Goal: Use online tool/utility: Utilize a website feature to perform a specific function

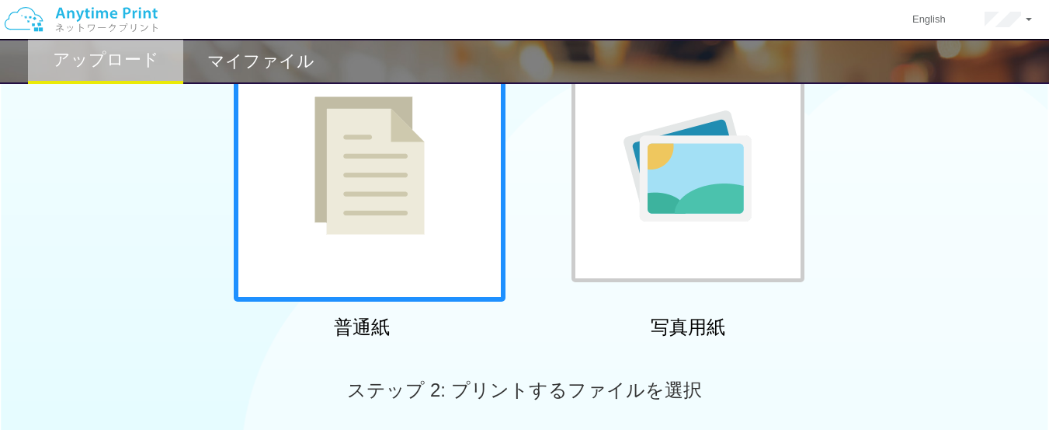
scroll to position [466, 0]
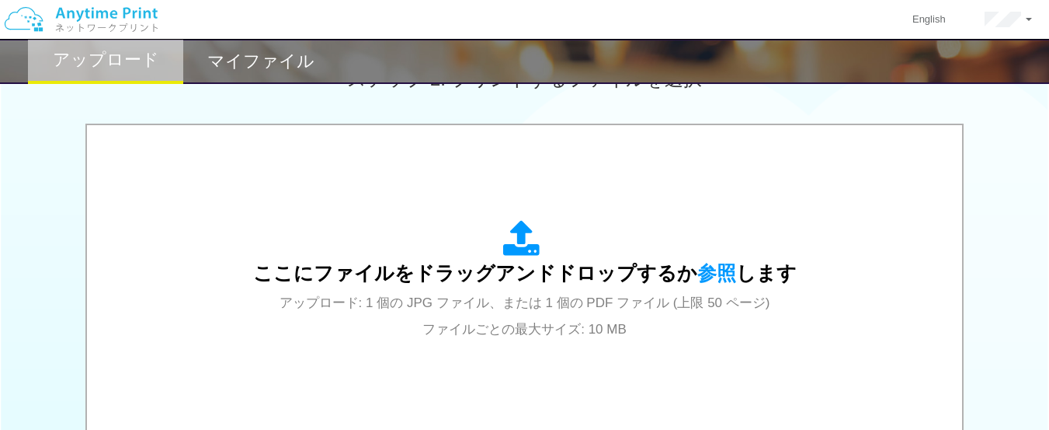
click at [698, 263] on span "参照" at bounding box center [717, 273] width 39 height 22
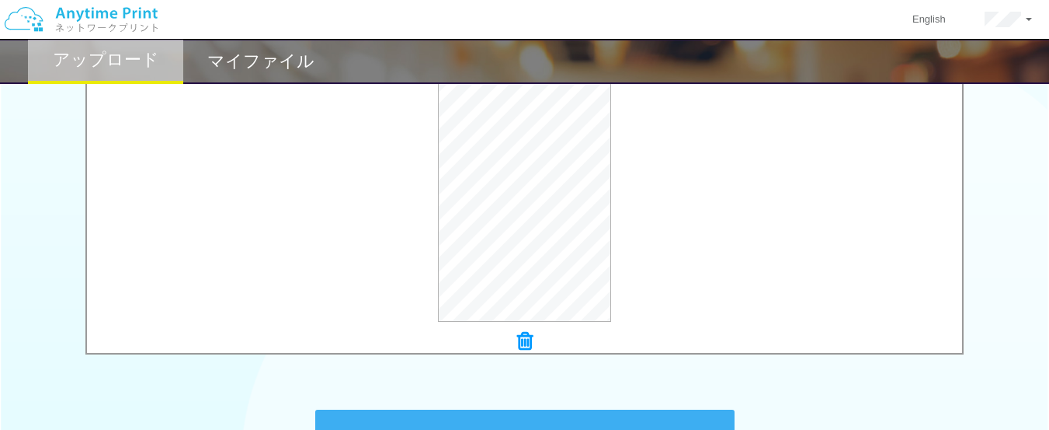
scroll to position [752, 0]
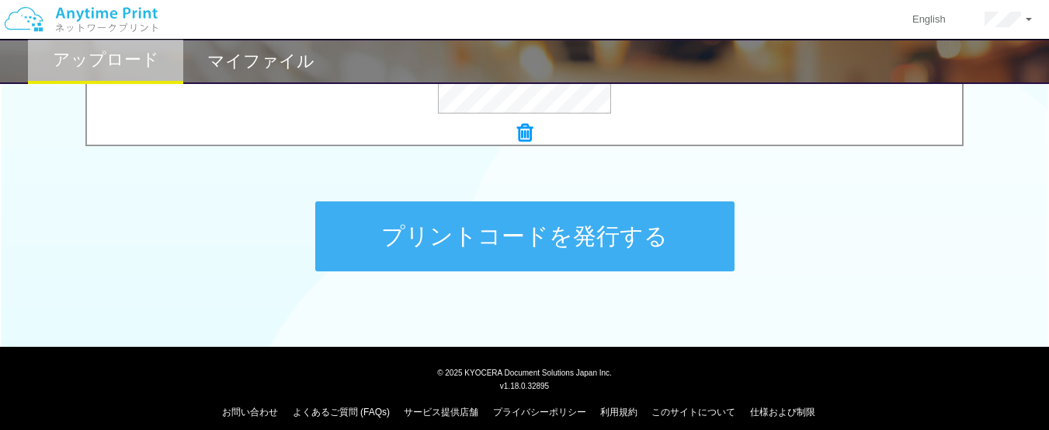
click at [593, 249] on button "プリントコードを発行する" at bounding box center [524, 236] width 419 height 70
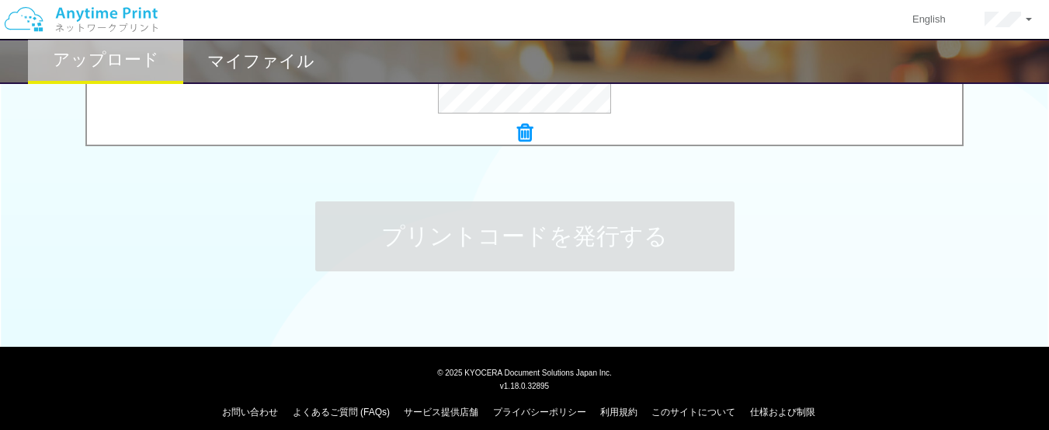
scroll to position [0, 0]
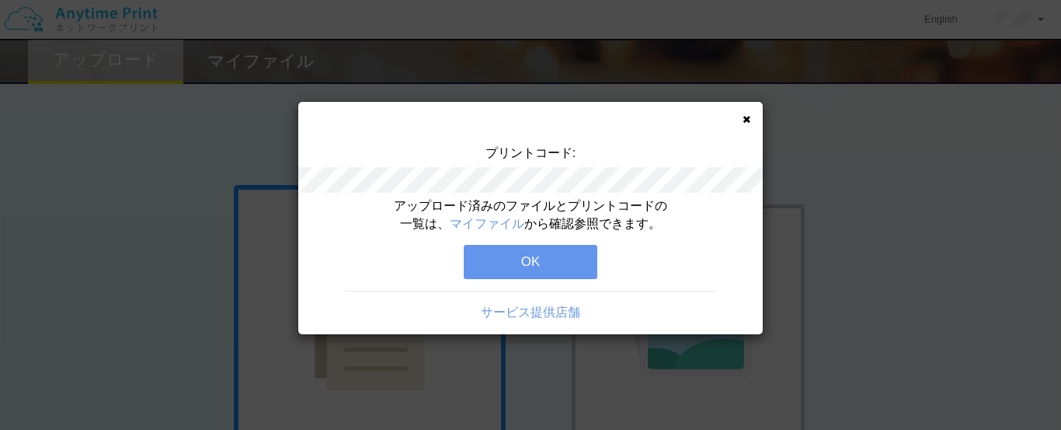
click at [584, 255] on button "OK" at bounding box center [531, 262] width 134 height 34
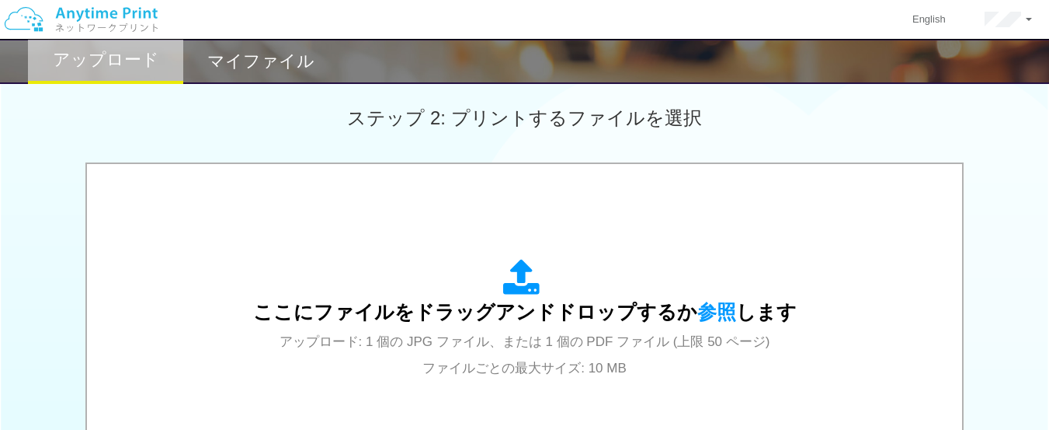
scroll to position [466, 0]
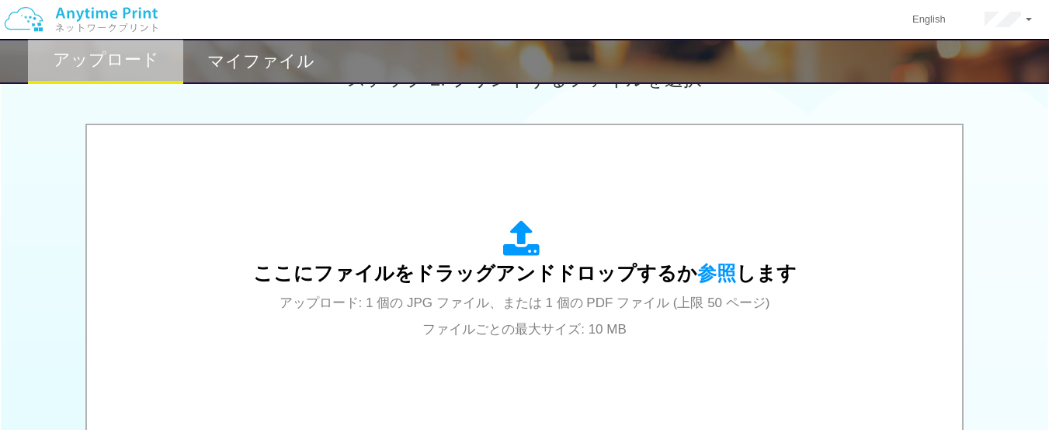
click at [719, 269] on span "参照" at bounding box center [717, 273] width 39 height 22
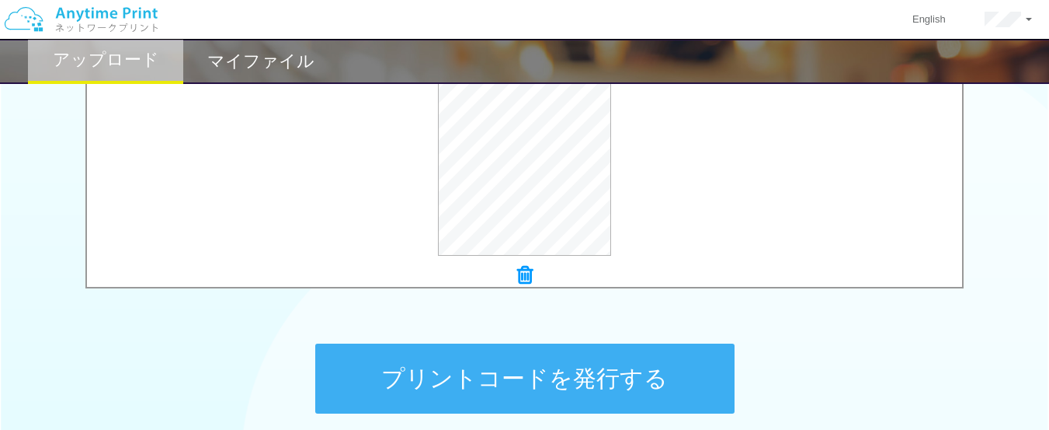
scroll to position [699, 0]
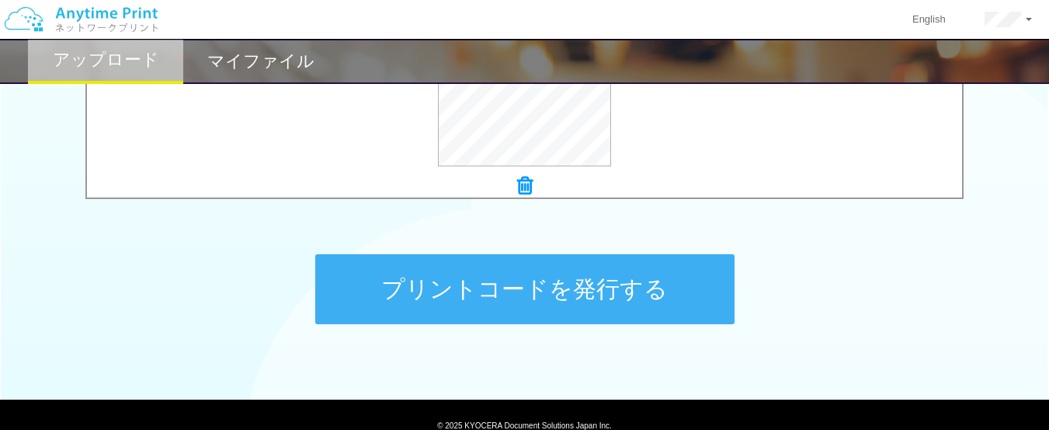
click at [708, 291] on button "プリントコードを発行する" at bounding box center [524, 289] width 419 height 70
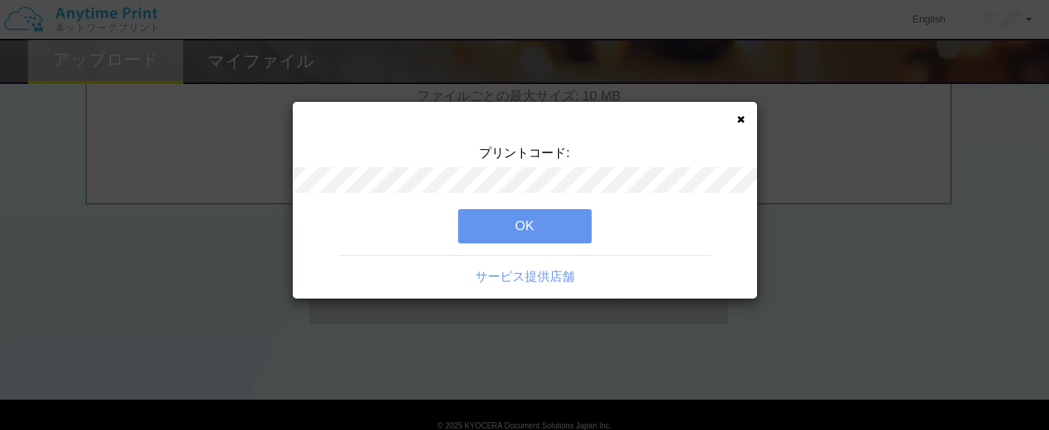
scroll to position [0, 0]
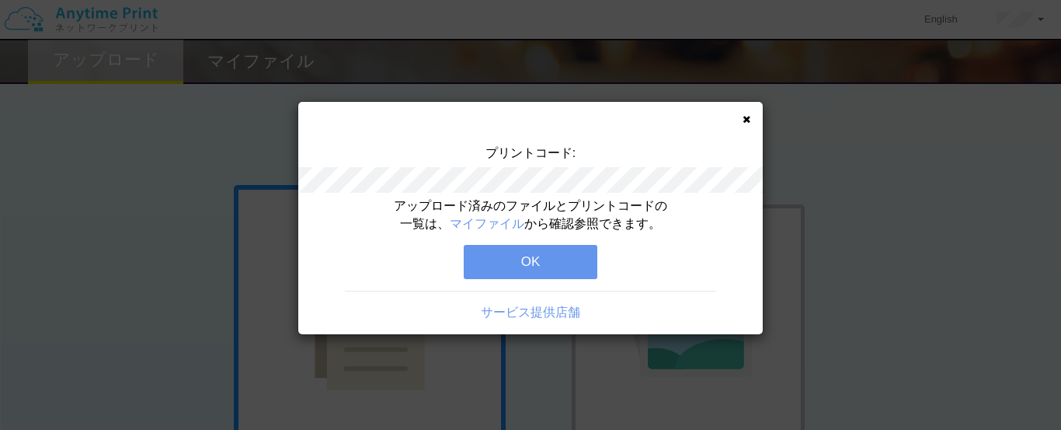
click at [588, 259] on button "OK" at bounding box center [531, 262] width 134 height 34
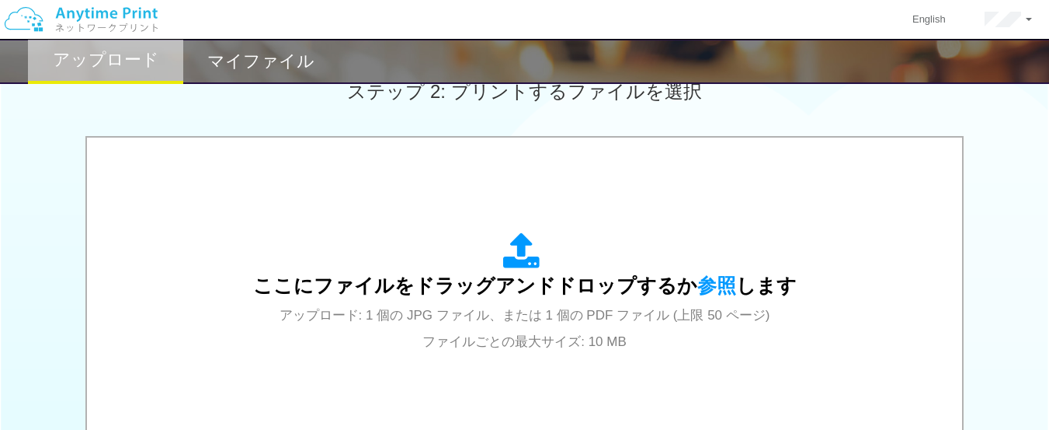
scroll to position [441, 0]
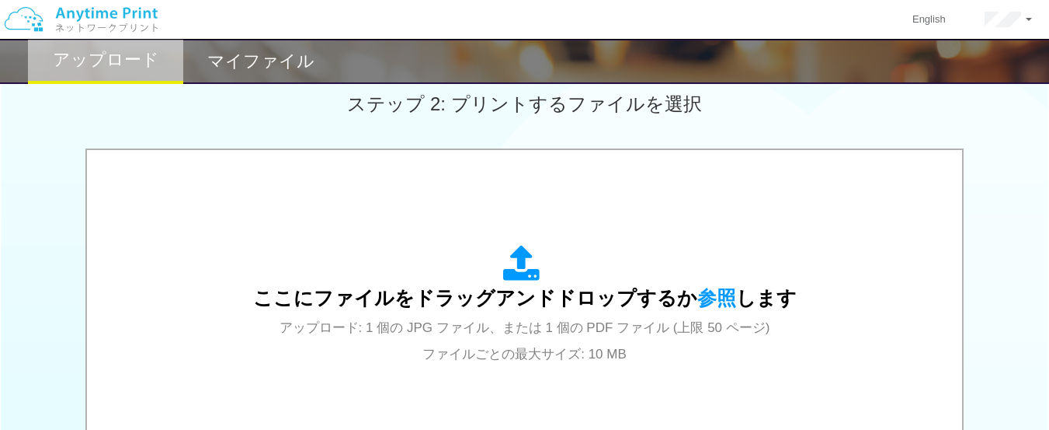
click at [712, 294] on span "参照" at bounding box center [717, 298] width 39 height 22
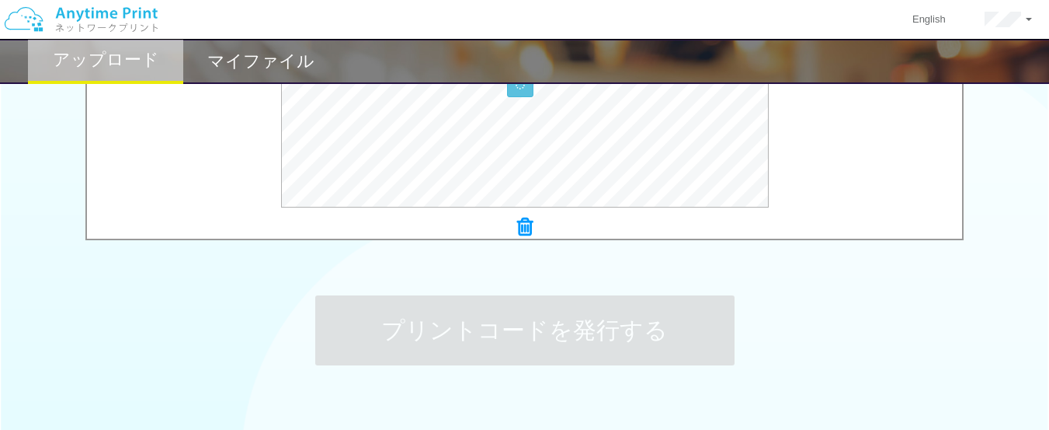
scroll to position [752, 0]
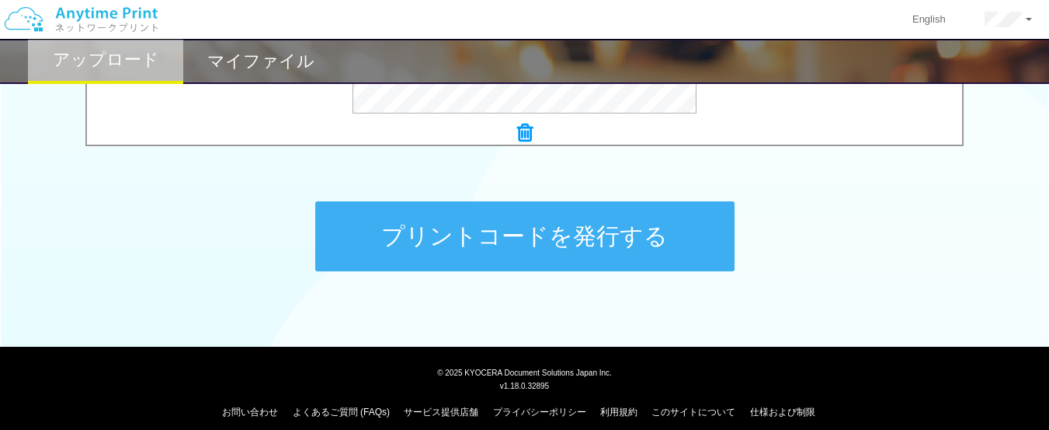
click at [693, 236] on button "プリントコードを発行する" at bounding box center [524, 236] width 419 height 70
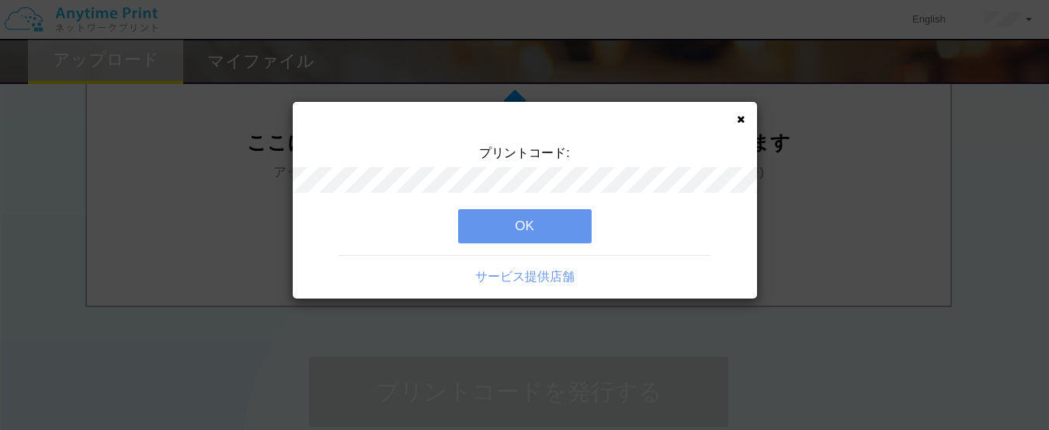
scroll to position [0, 0]
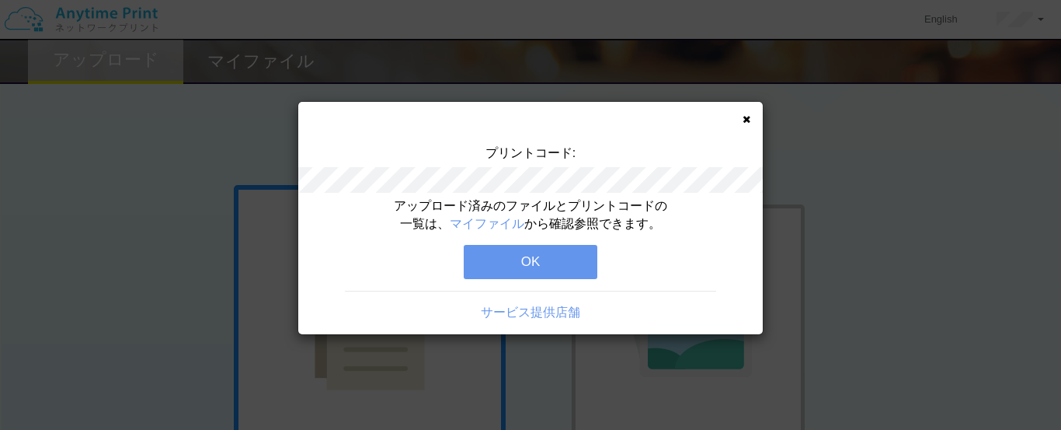
click at [574, 249] on button "OK" at bounding box center [531, 262] width 134 height 34
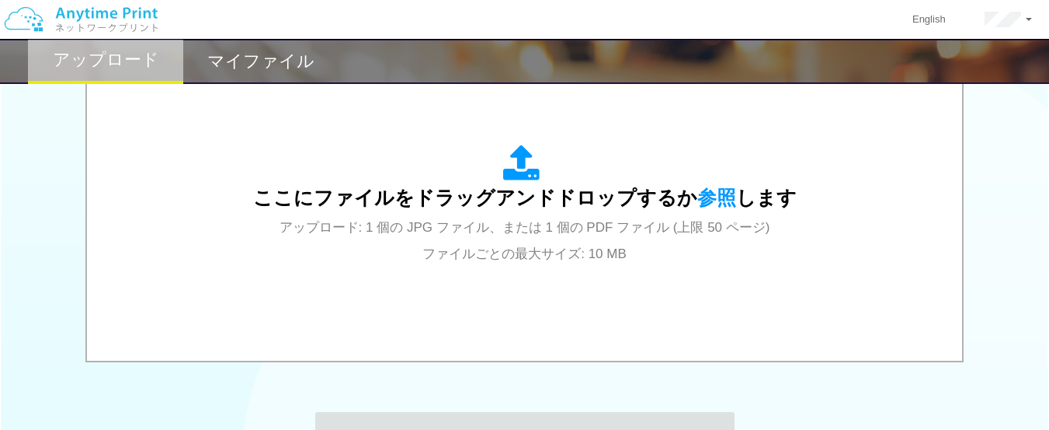
scroll to position [544, 0]
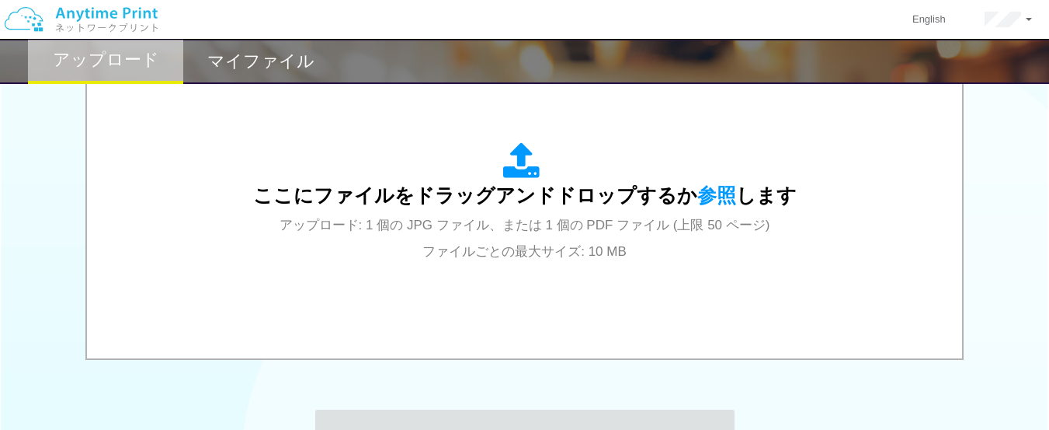
click at [701, 185] on span "参照" at bounding box center [717, 195] width 39 height 22
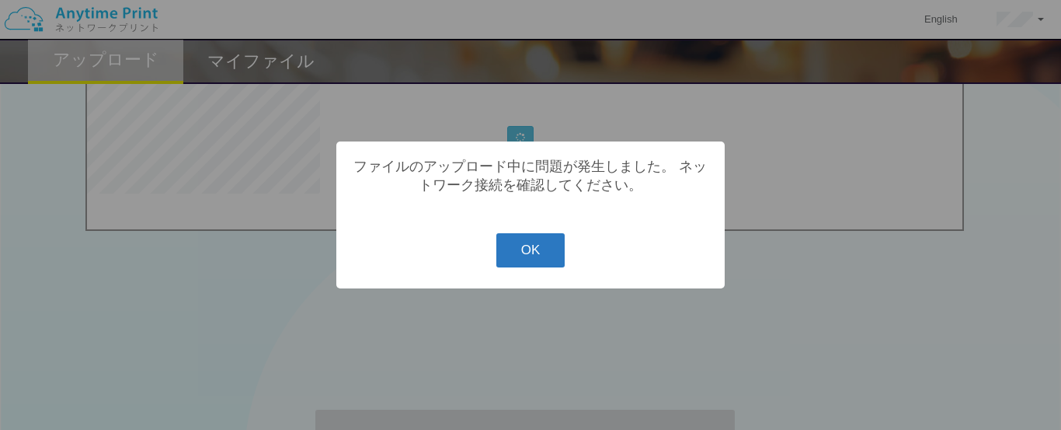
click at [520, 259] on button "OK" at bounding box center [530, 250] width 69 height 34
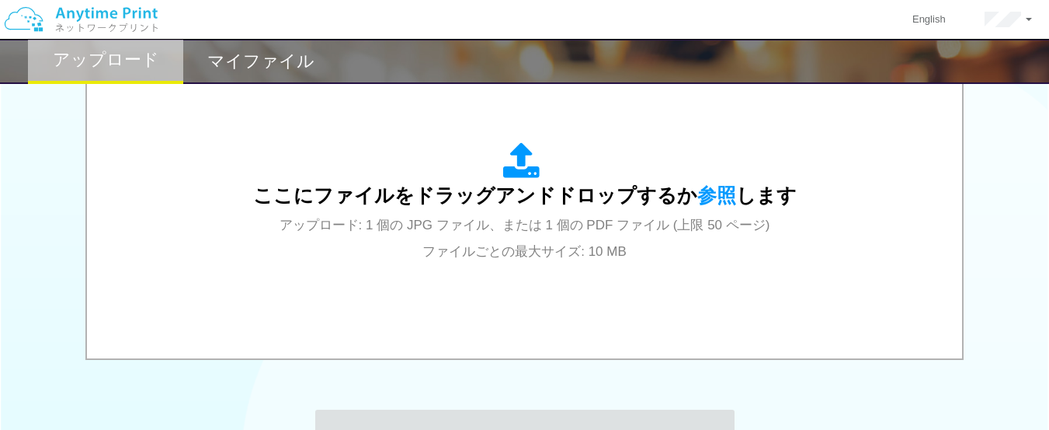
click at [707, 198] on span "参照" at bounding box center [717, 195] width 39 height 22
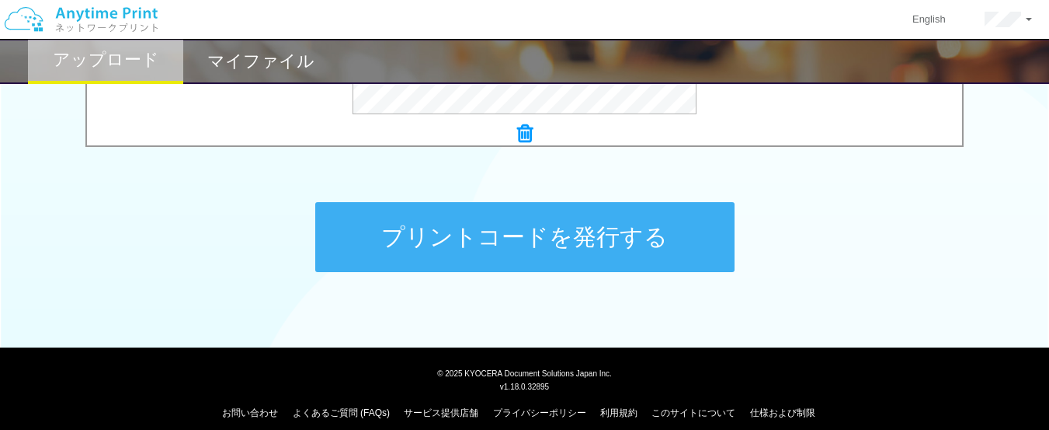
scroll to position [752, 0]
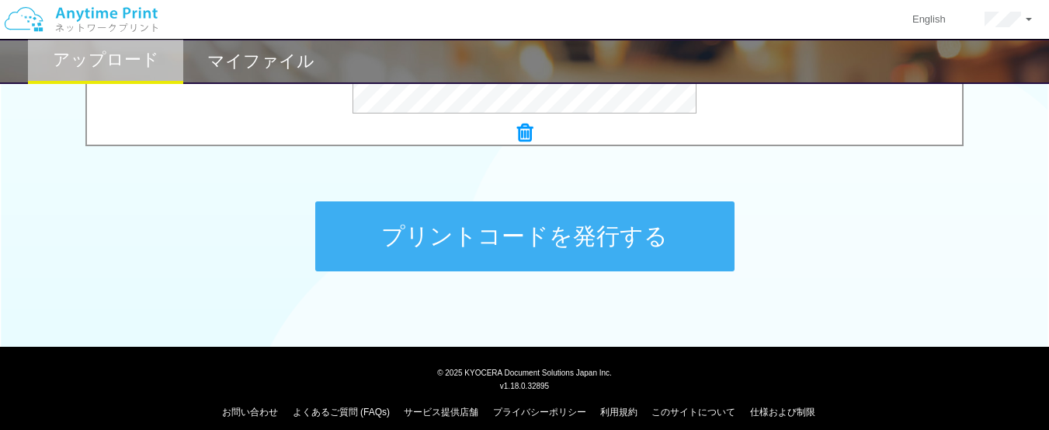
click at [460, 229] on button "プリントコードを発行する" at bounding box center [524, 236] width 419 height 70
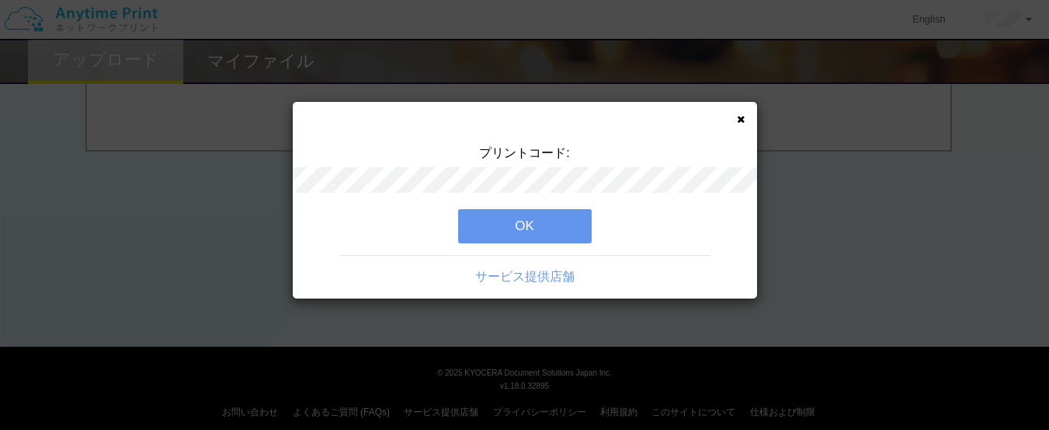
scroll to position [0, 0]
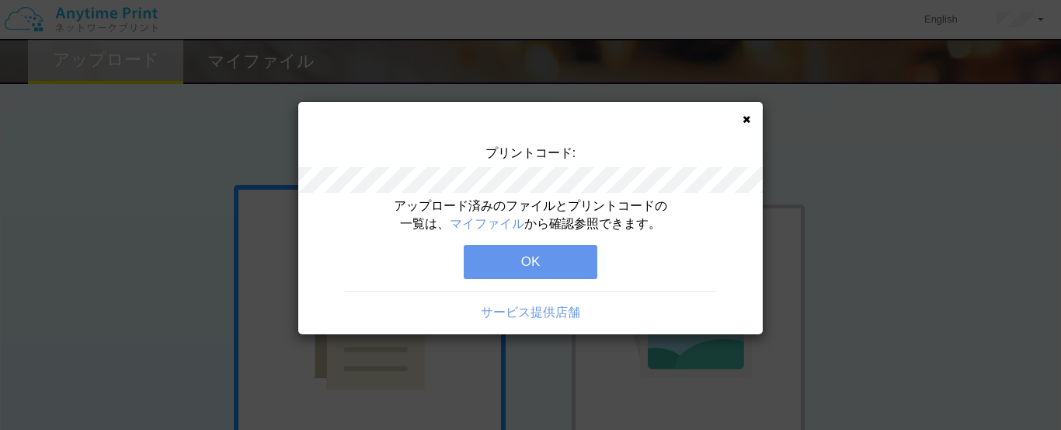
click at [513, 270] on button "OK" at bounding box center [531, 262] width 134 height 34
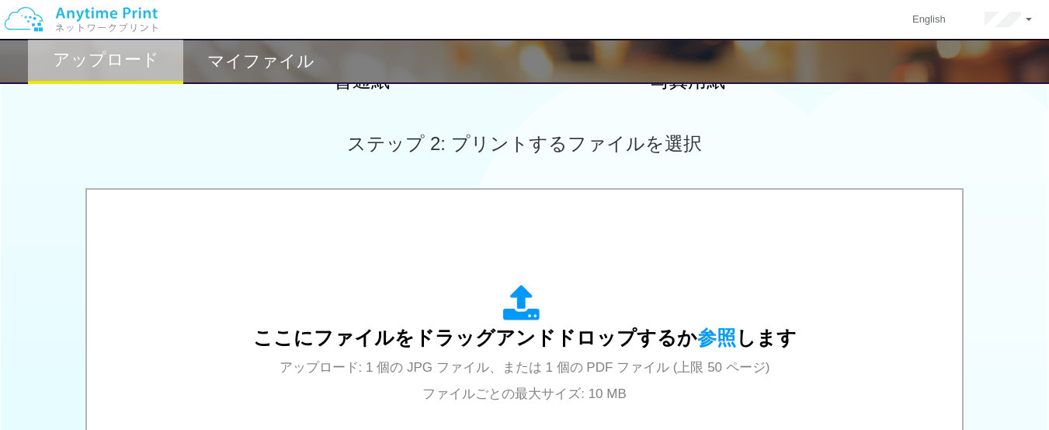
scroll to position [621, 0]
